Goal: Find specific page/section: Find specific page/section

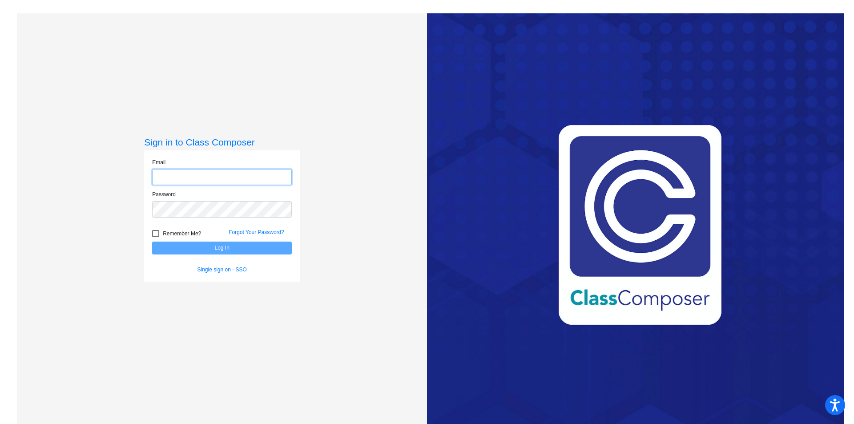
type input "[PERSON_NAME][EMAIL_ADDRESS][PERSON_NAME][DOMAIN_NAME]"
click at [218, 246] on button "Log In" at bounding box center [222, 248] width 140 height 13
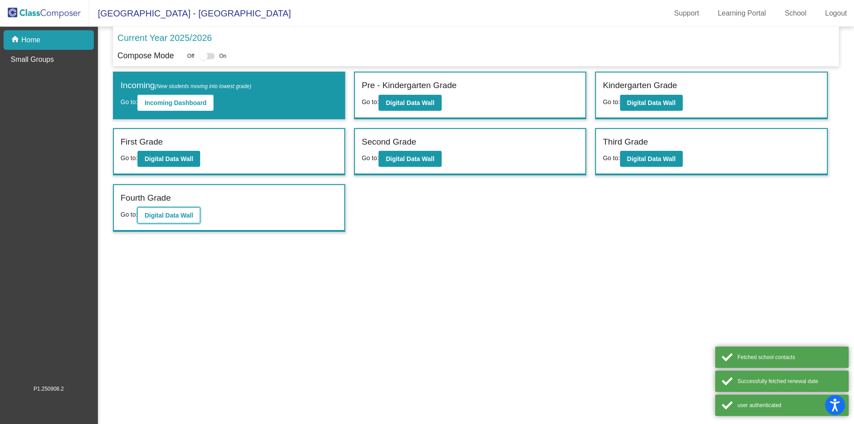
click at [170, 214] on b "Digital Data Wall" at bounding box center [169, 215] width 48 height 7
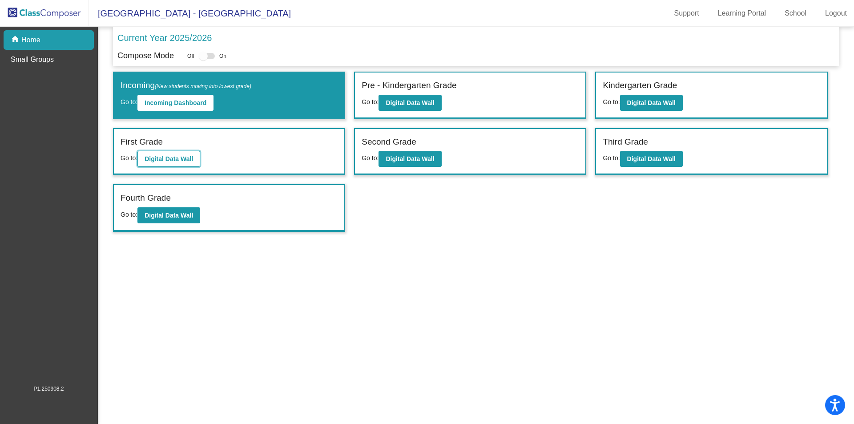
click at [169, 158] on b "Digital Data Wall" at bounding box center [169, 158] width 48 height 7
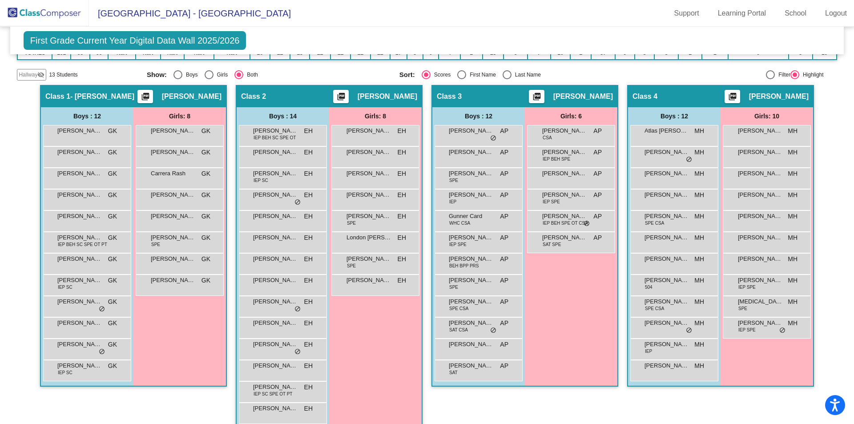
scroll to position [178, 0]
